Goal: Information Seeking & Learning: Find specific fact

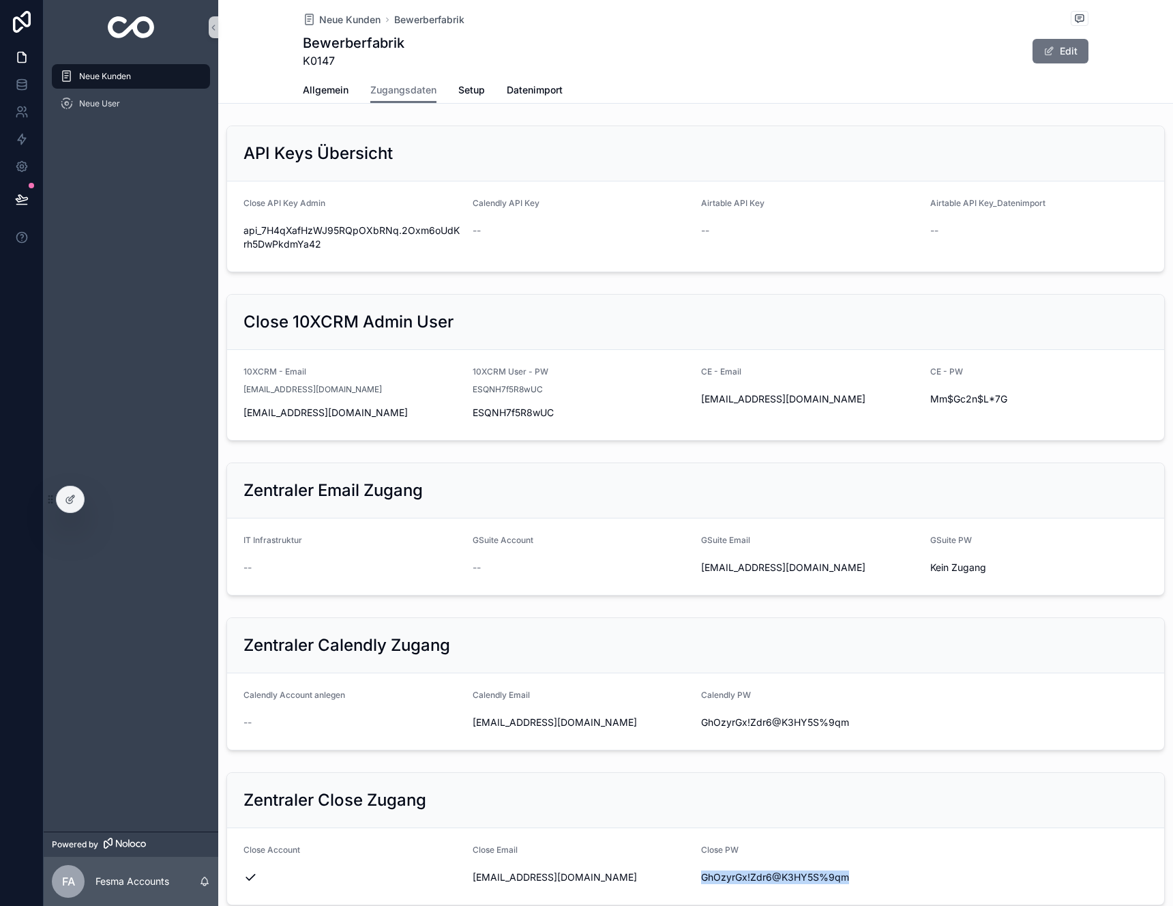
scroll to position [288, 0]
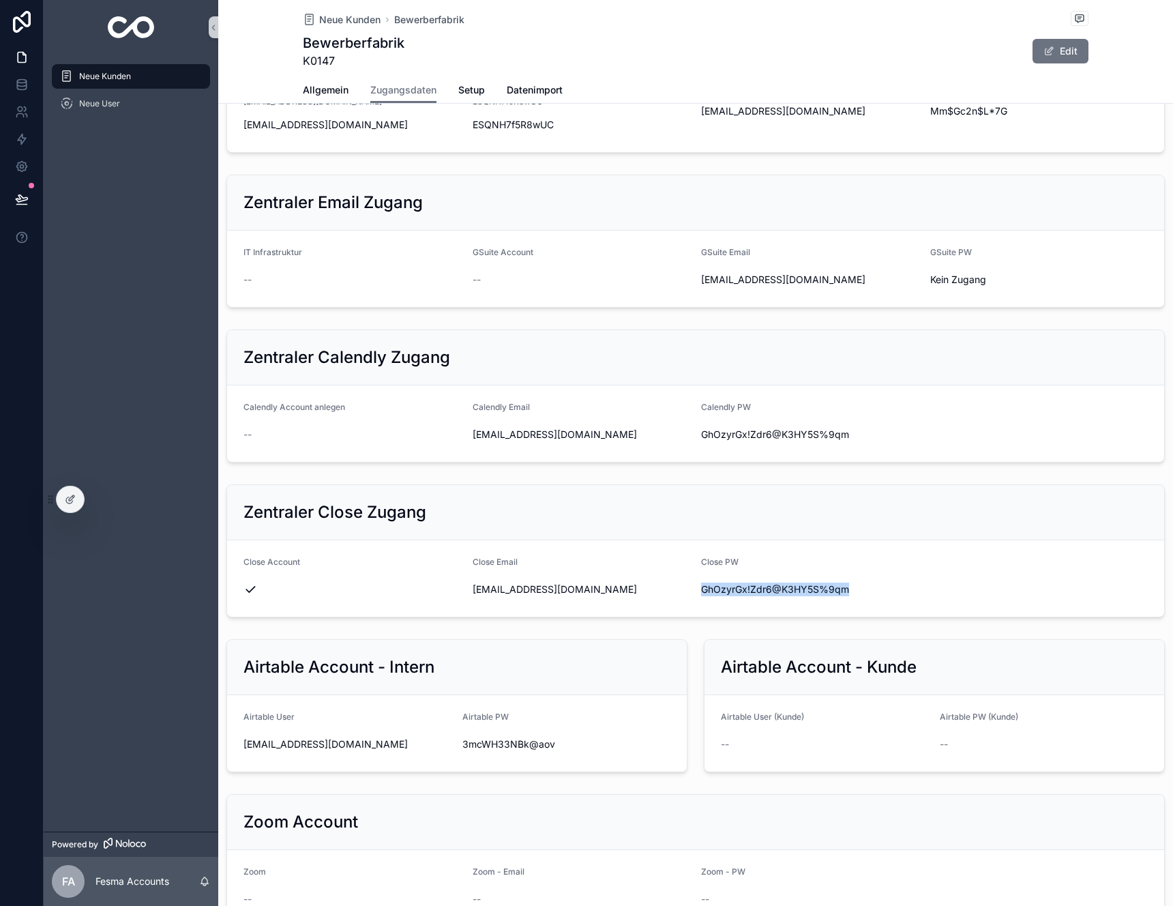
click at [104, 65] on div "Neue Kunden" at bounding box center [131, 76] width 142 height 22
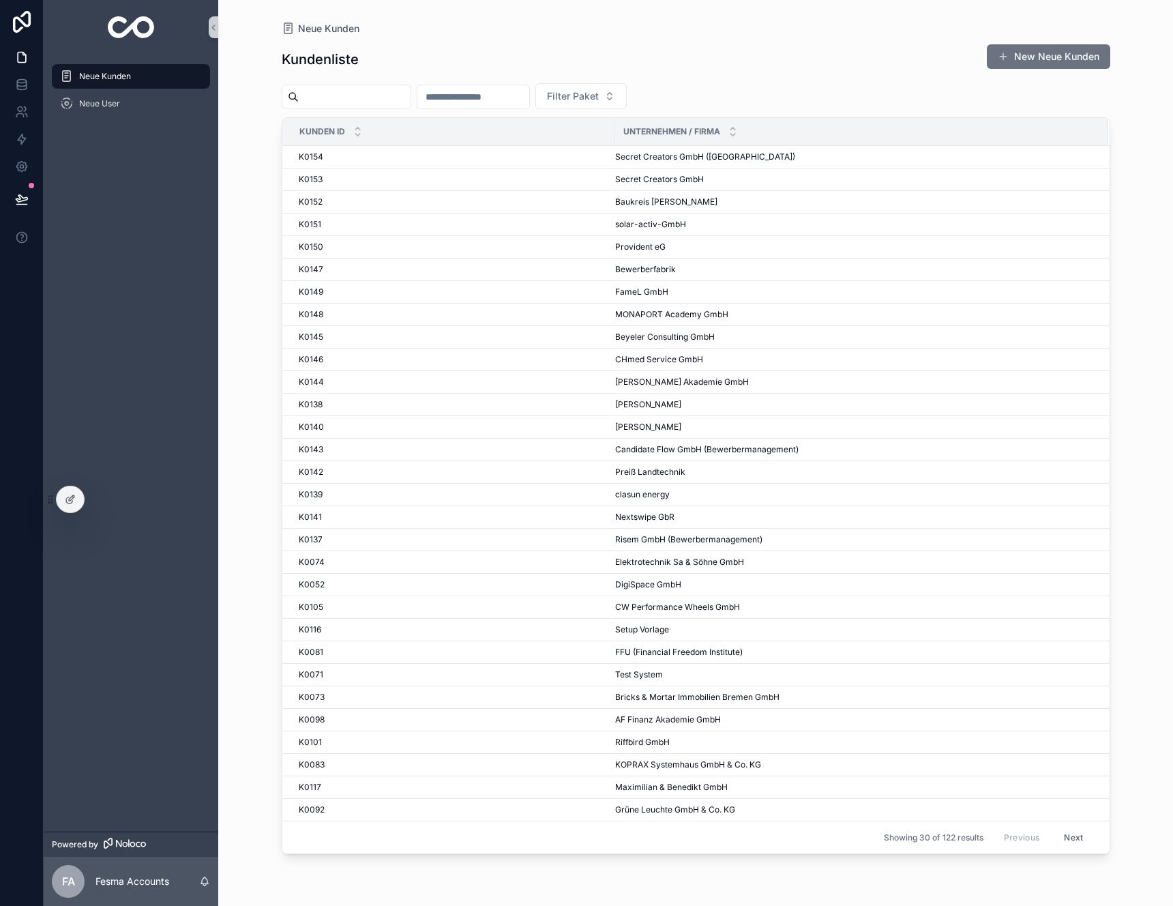
click at [168, 301] on div "Neue Kunden Neue User" at bounding box center [131, 443] width 175 height 777
click at [472, 273] on div "K0147 K0147" at bounding box center [453, 269] width 308 height 11
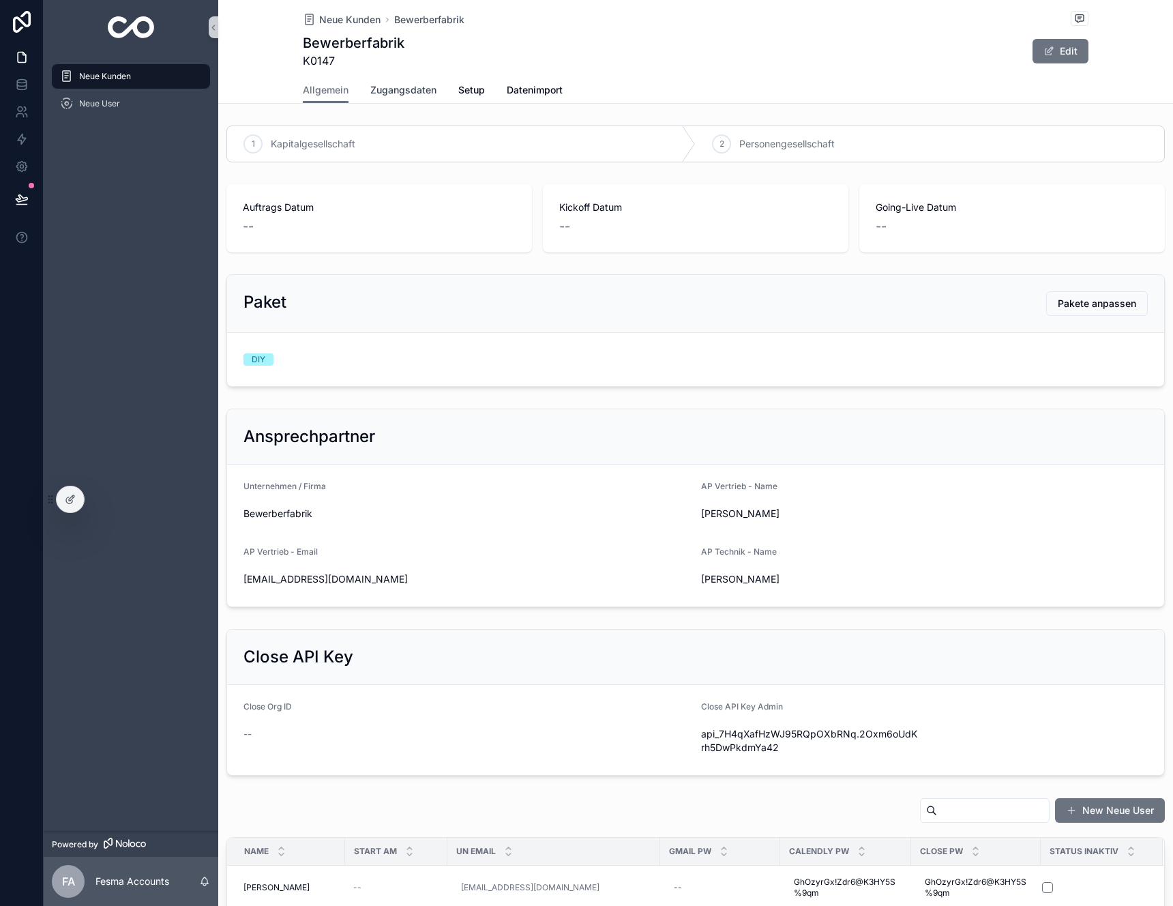
click at [401, 92] on span "Zugangsdaten" at bounding box center [403, 90] width 66 height 14
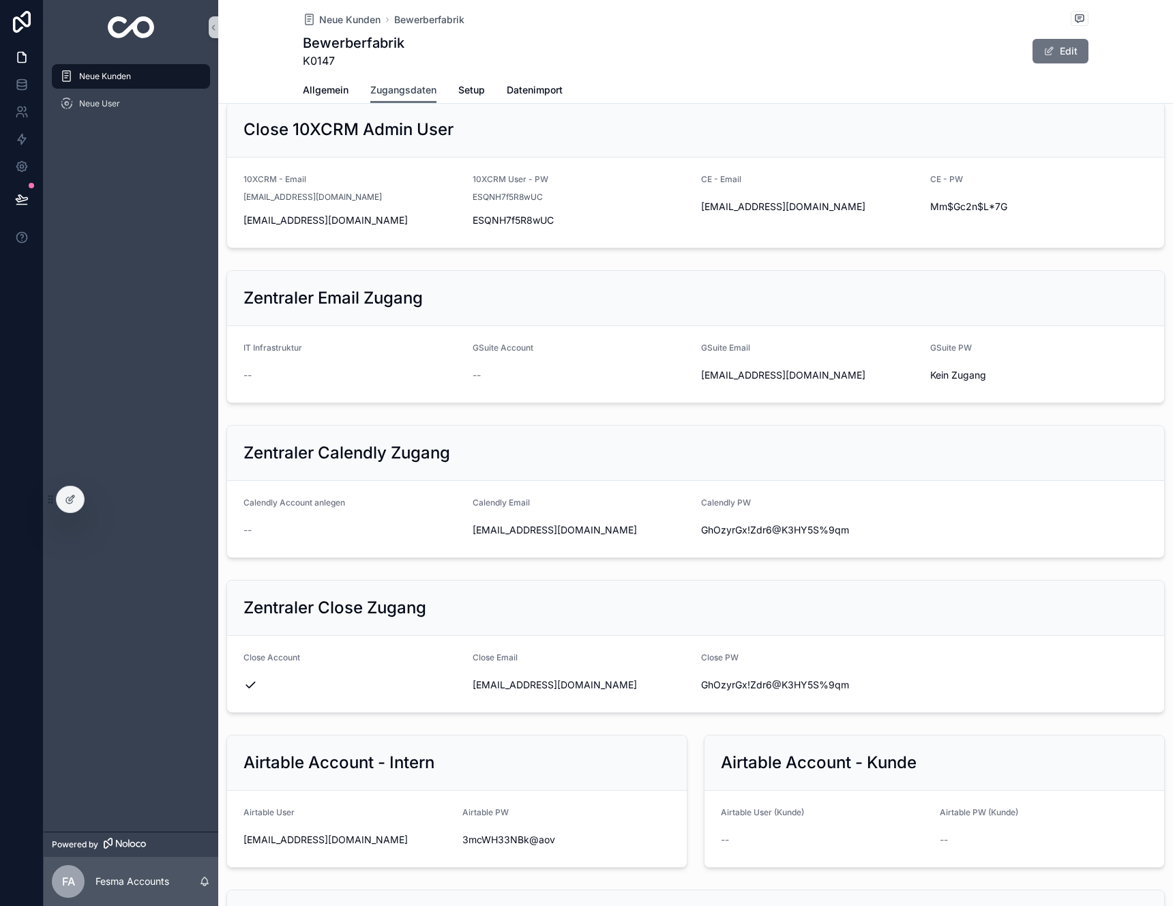
scroll to position [203, 0]
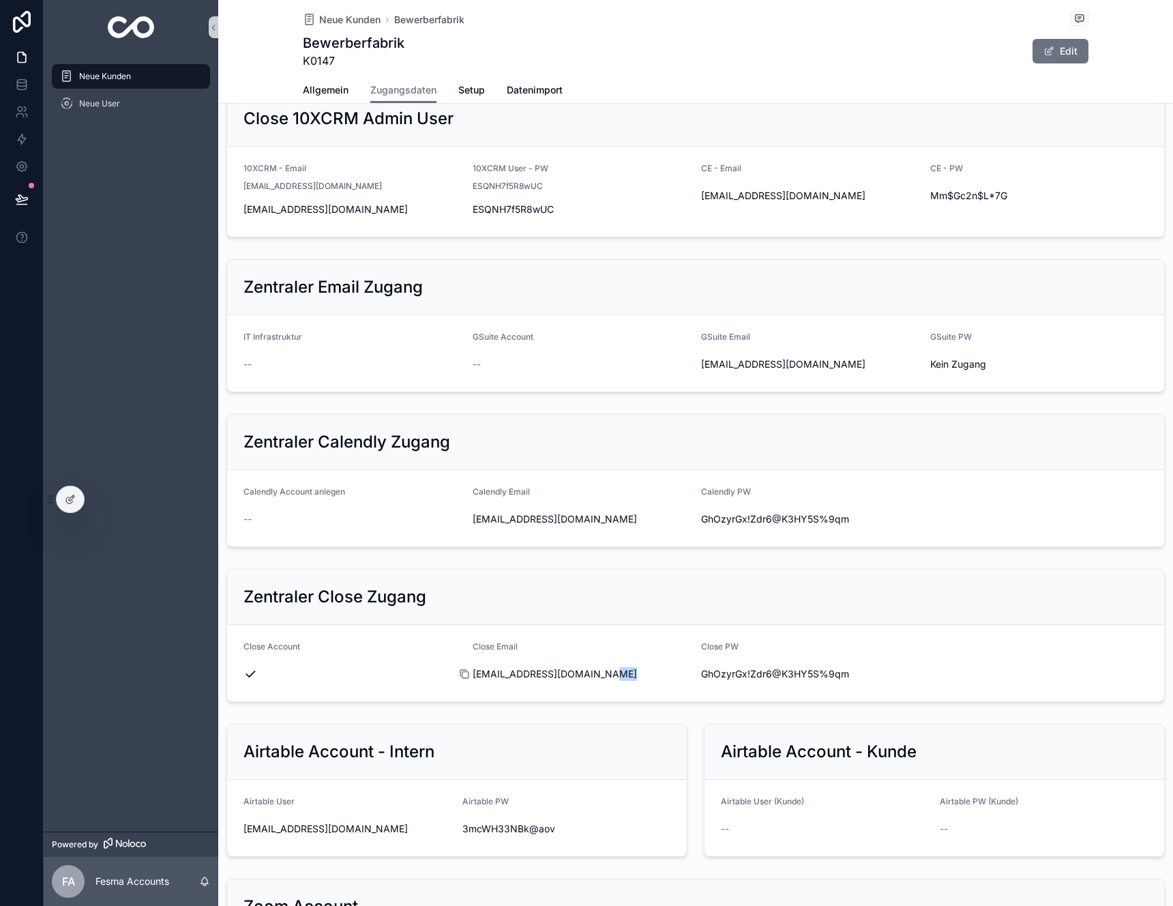
drag, startPoint x: 613, startPoint y: 681, endPoint x: 467, endPoint y: 675, distance: 146.1
click at [473, 675] on div "[EMAIL_ADDRESS][DOMAIN_NAME]" at bounding box center [582, 674] width 218 height 22
click at [463, 674] on icon "scrollable content" at bounding box center [464, 673] width 11 height 11
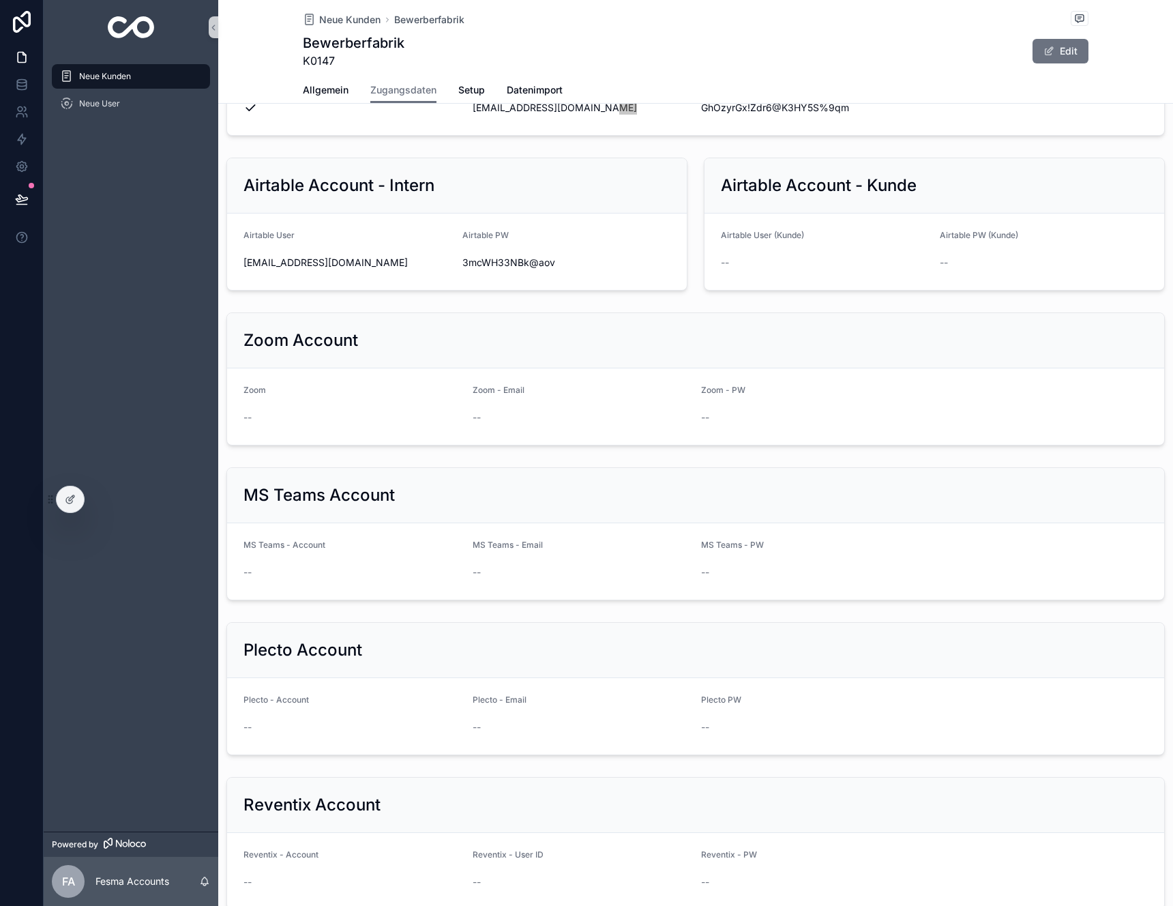
scroll to position [1083, 0]
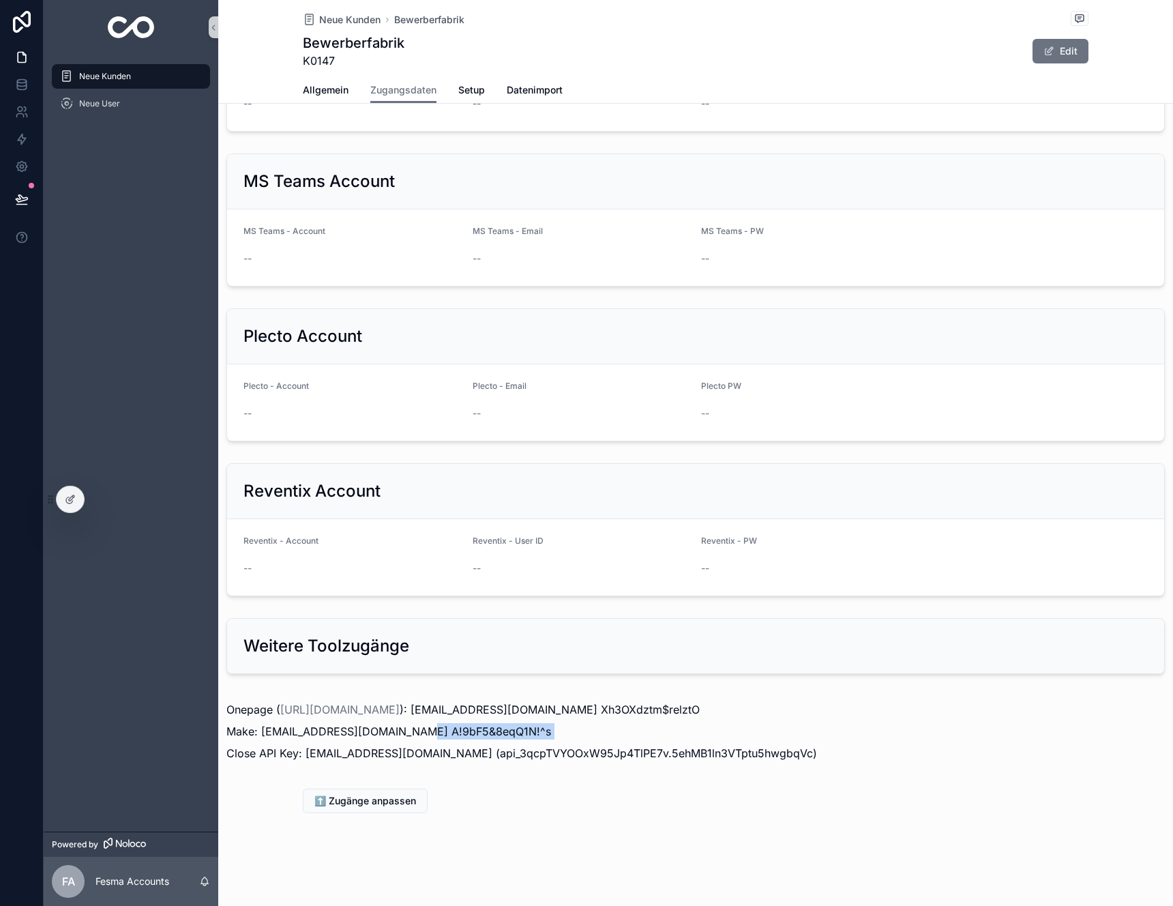
drag, startPoint x: 512, startPoint y: 739, endPoint x: 409, endPoint y: 736, distance: 103.1
click at [409, 736] on div "Onepage ( [URL][DOMAIN_NAME] ): [EMAIL_ADDRESS][DOMAIN_NAME] Xh3OXdztm$relztO M…" at bounding box center [695, 731] width 939 height 60
copy p "A!9bF5&8eqQ1N!^s"
